Goal: Transaction & Acquisition: Purchase product/service

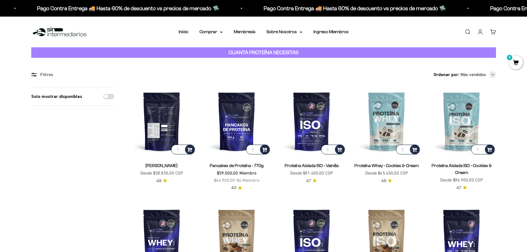
click at [148, 127] on img at bounding box center [162, 121] width 68 height 68
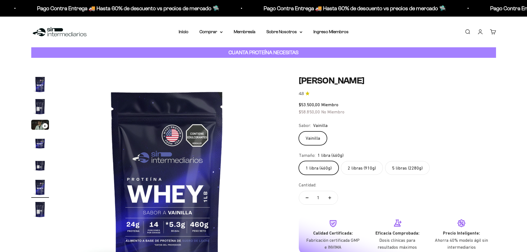
click at [415, 171] on label "5 libras (2280g)" at bounding box center [407, 168] width 45 height 14
click at [299, 161] on input "5 libras (2280g)" at bounding box center [299, 161] width 0 height 0
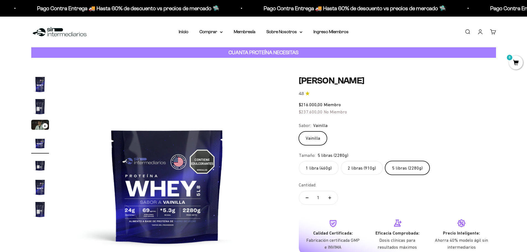
click at [469, 153] on div "Tamaño: 5 libras (2280g)" at bounding box center [397, 155] width 197 height 7
click at [518, 61] on span "0" at bounding box center [516, 63] width 14 height 14
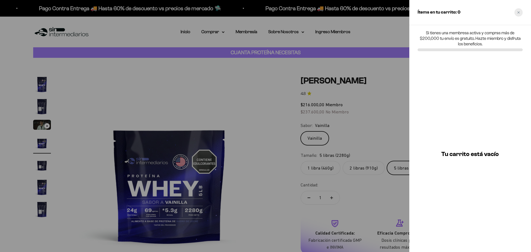
click at [520, 13] on icon "Close cart" at bounding box center [519, 12] width 2 height 2
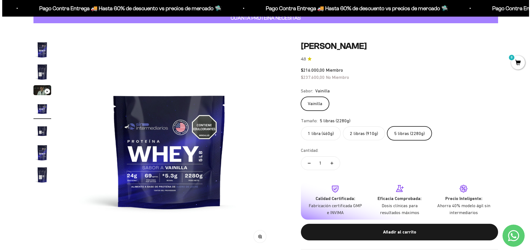
scroll to position [83, 0]
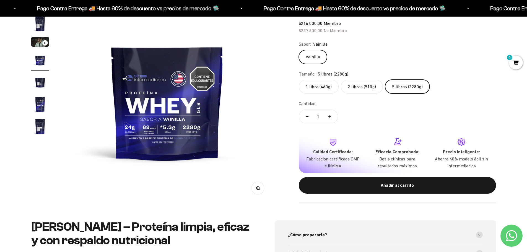
click at [330, 121] on button "Aumentar cantidad" at bounding box center [330, 116] width 16 height 13
click at [305, 117] on button "Reducir cantidad" at bounding box center [307, 116] width 16 height 13
type input "1"
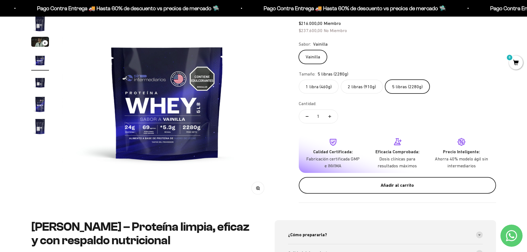
click at [358, 179] on button "Añadir al carrito" at bounding box center [397, 185] width 197 height 17
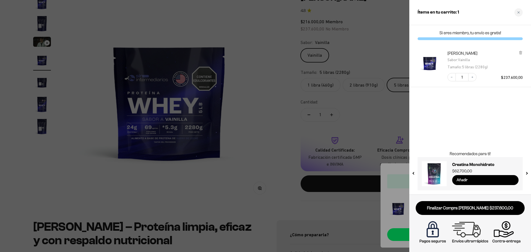
click at [462, 177] on input "Añadir" at bounding box center [486, 180] width 66 height 10
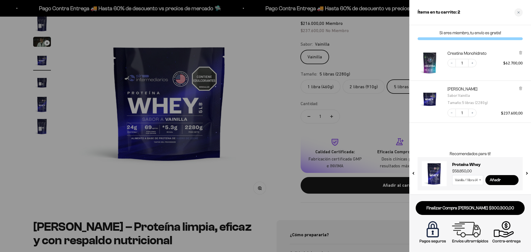
click at [464, 139] on div "Si eres miembro, tu envío es gratis! Creatina Monohidrato Decrease quantity 1 I…" at bounding box center [471, 109] width 122 height 169
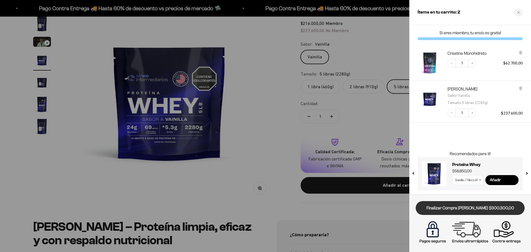
click at [462, 205] on link "Finalizar Compra [PERSON_NAME] $300.300,00" at bounding box center [470, 208] width 109 height 14
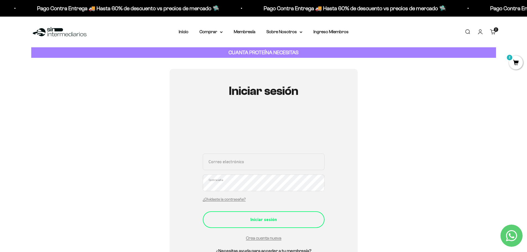
type input "[EMAIL_ADDRESS][DOMAIN_NAME]"
click at [274, 224] on button "Iniciar sesión" at bounding box center [264, 219] width 122 height 17
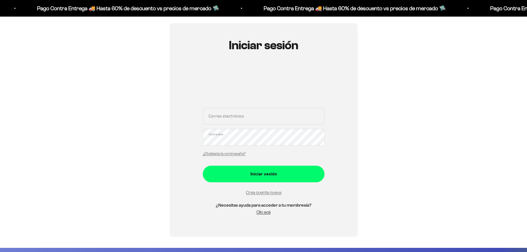
scroll to position [83, 0]
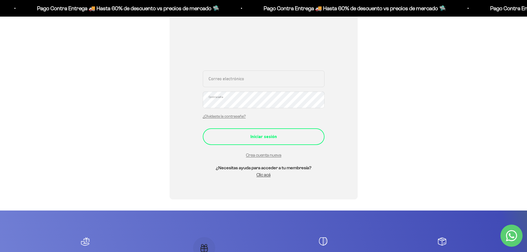
type input "[EMAIL_ADDRESS][DOMAIN_NAME]"
click at [263, 139] on div "Iniciar sesión" at bounding box center [264, 136] width 100 height 7
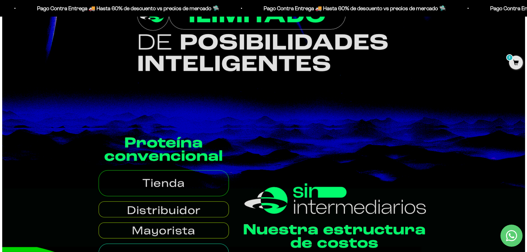
scroll to position [277, 0]
